Goal: Complete application form: Complete application form

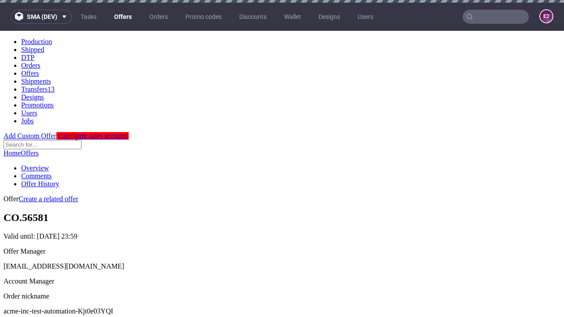
scroll to position [3, 0]
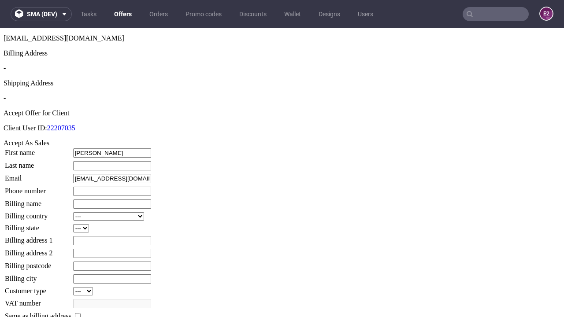
type input "[PERSON_NAME]"
type input "Walker"
type input "1509813888"
type input "Evert_Bartell46"
select select "13"
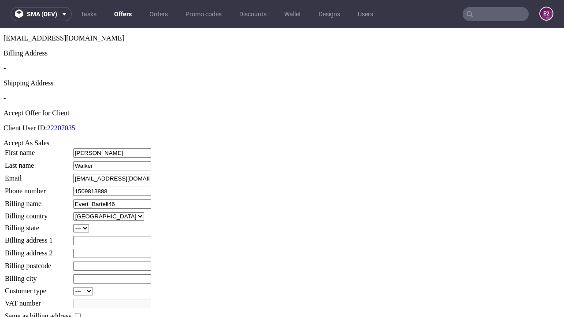
type input "Evert_Bartell46"
type input "[STREET_ADDRESS]"
type input "QD45 2ND"
select select "132"
type input "QD45 2ND"
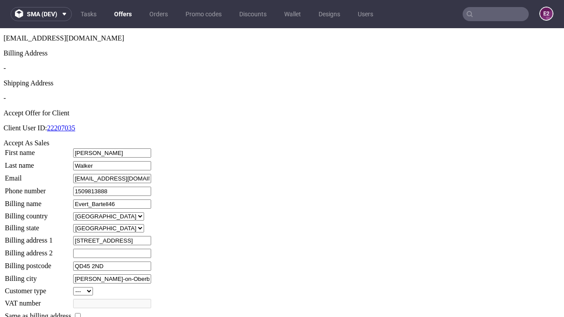
type input "[PERSON_NAME]-on-Oberbrunner"
click at [81, 313] on input "checkbox" at bounding box center [78, 316] width 6 height 6
checkbox input "true"
type input "Evert_Bartell46"
select select "13"
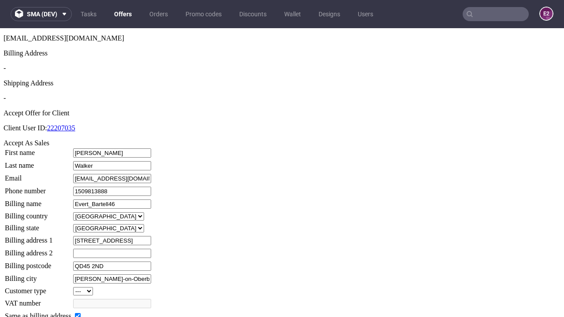
type input "[STREET_ADDRESS]"
type input "QD45 2ND"
type input "[PERSON_NAME]-on-Oberbrunner"
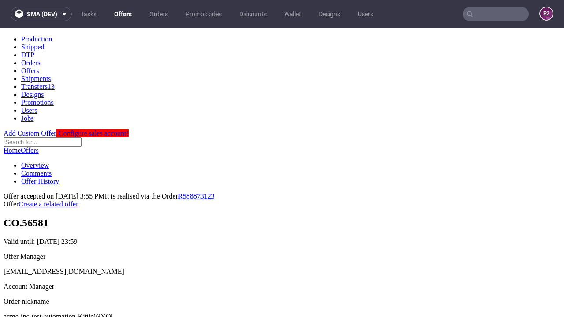
scroll to position [0, 0]
